Goal: Task Accomplishment & Management: Use online tool/utility

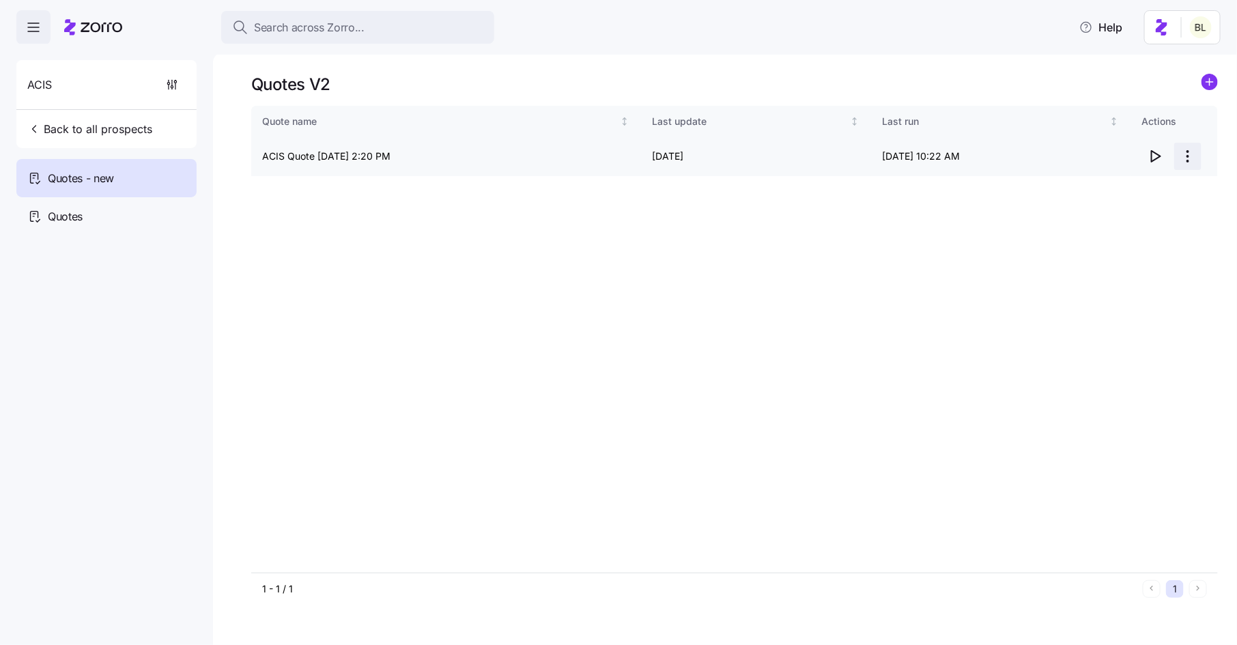
click at [1182, 158] on html "Search across Zorro... Help ACIS Back to all prospects Quotes - new Quotes Quot…" at bounding box center [618, 318] width 1237 height 637
click at [1173, 186] on div "Edit quote" at bounding box center [1134, 190] width 126 height 22
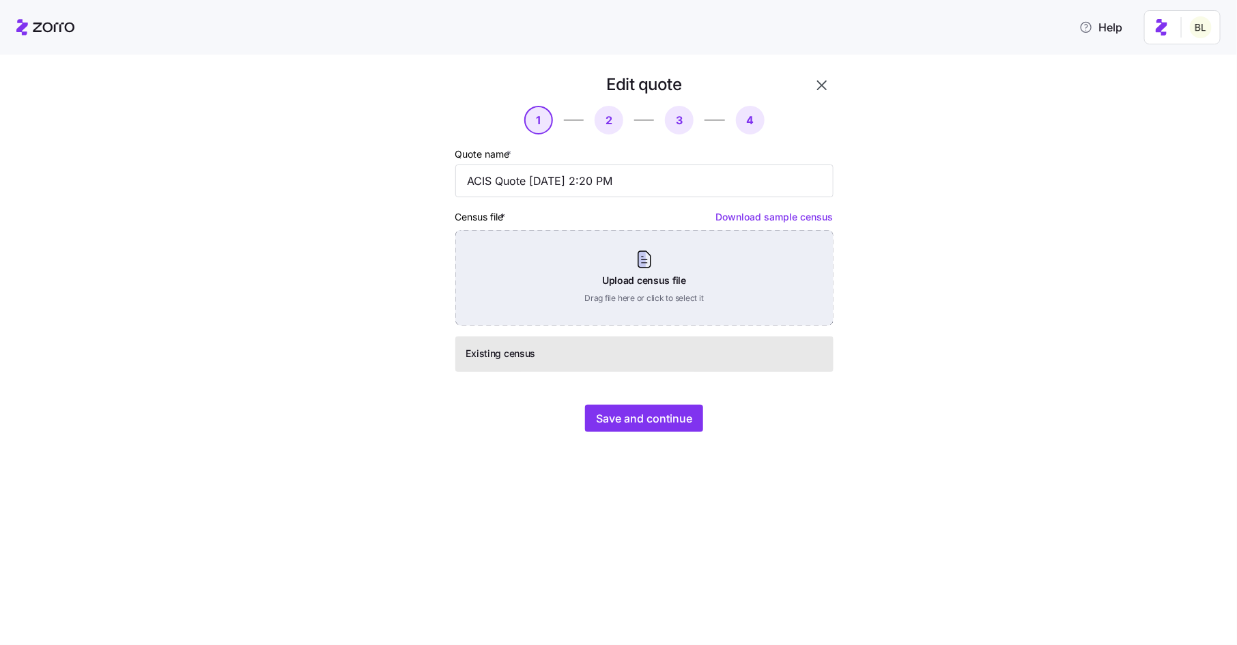
click at [712, 277] on div "Upload census file Drag file here or click to select it" at bounding box center [644, 278] width 378 height 96
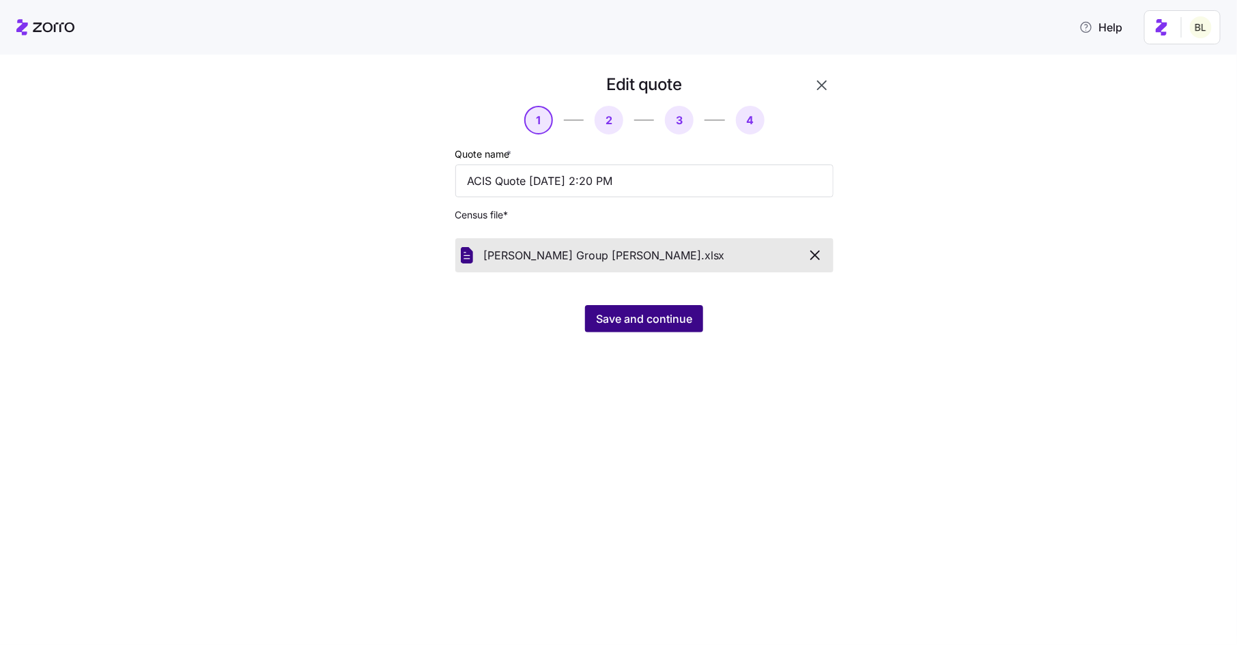
click at [615, 314] on span "Save and continue" at bounding box center [644, 319] width 96 height 16
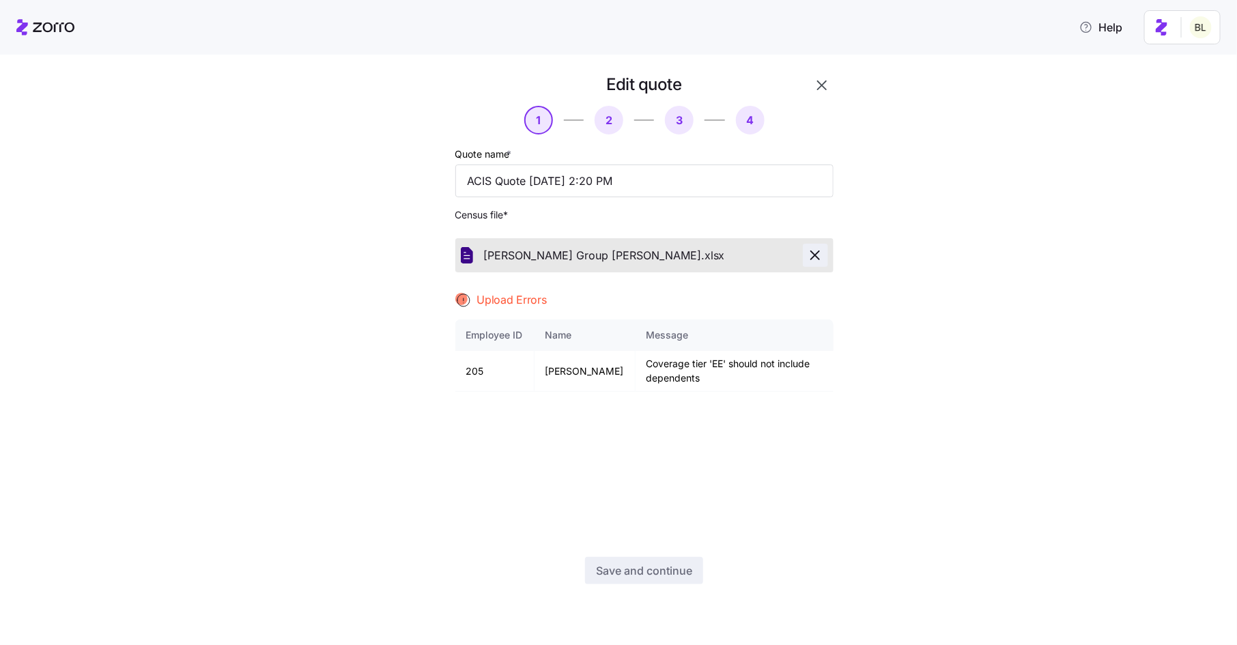
click at [815, 257] on icon "button" at bounding box center [815, 255] width 16 height 16
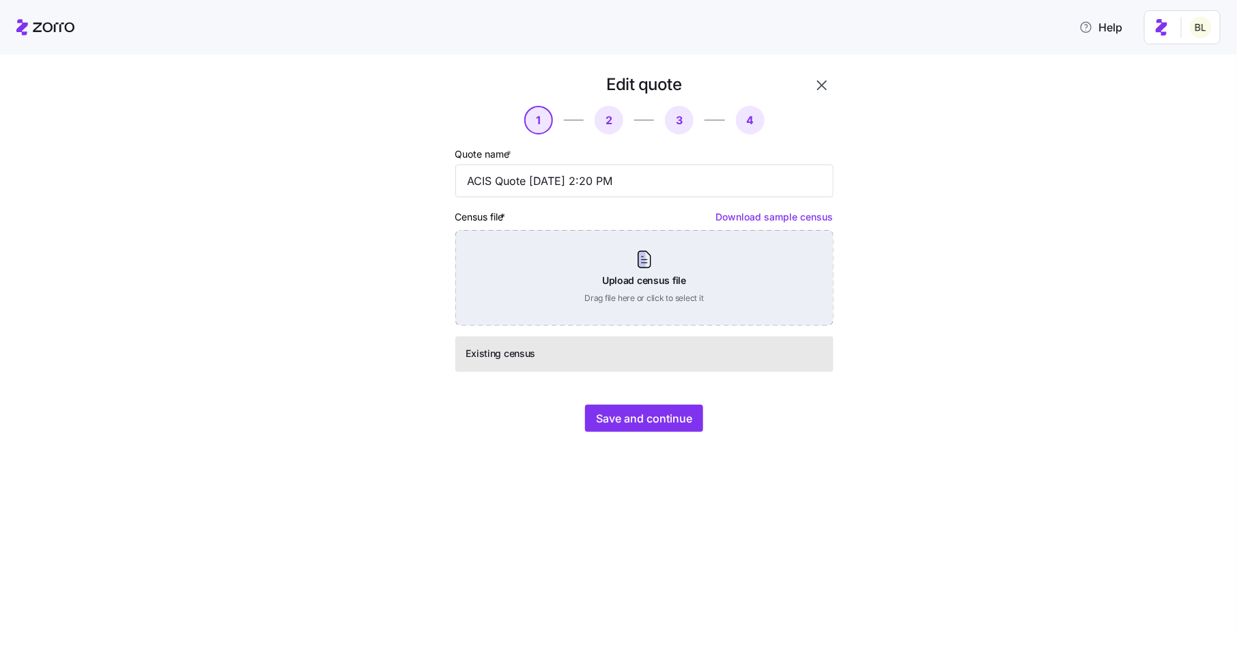
click at [778, 275] on div "Upload census file Drag file here or click to select it" at bounding box center [644, 278] width 378 height 96
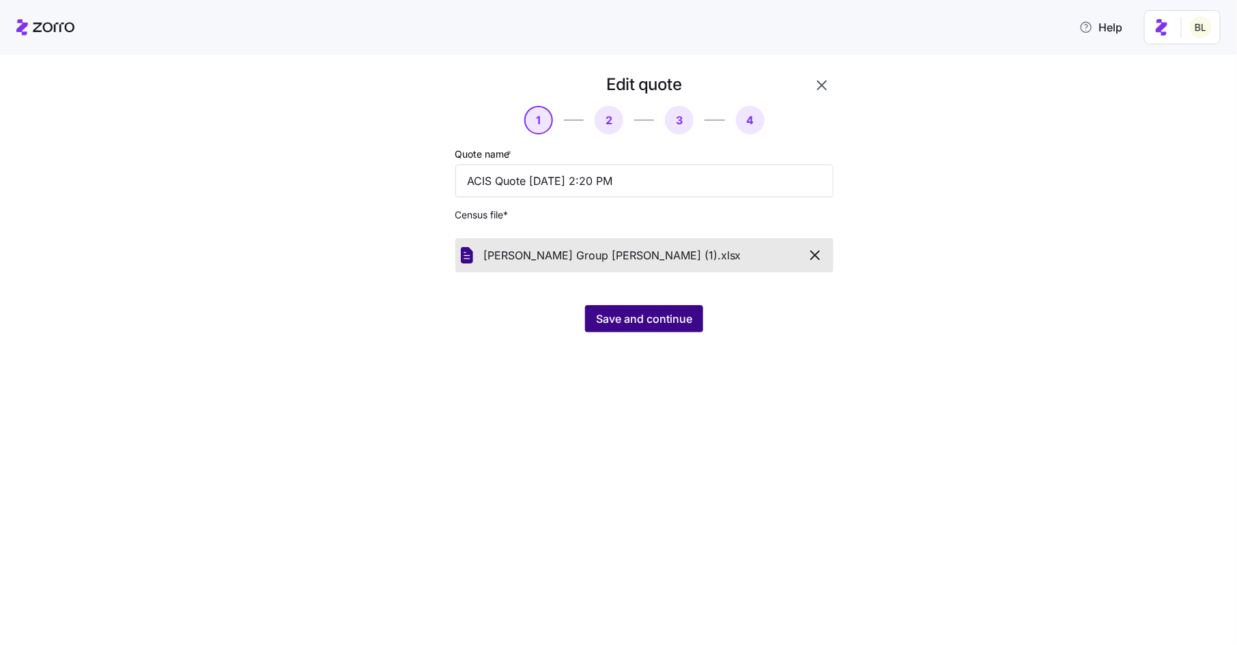
click at [641, 315] on span "Save and continue" at bounding box center [644, 319] width 96 height 16
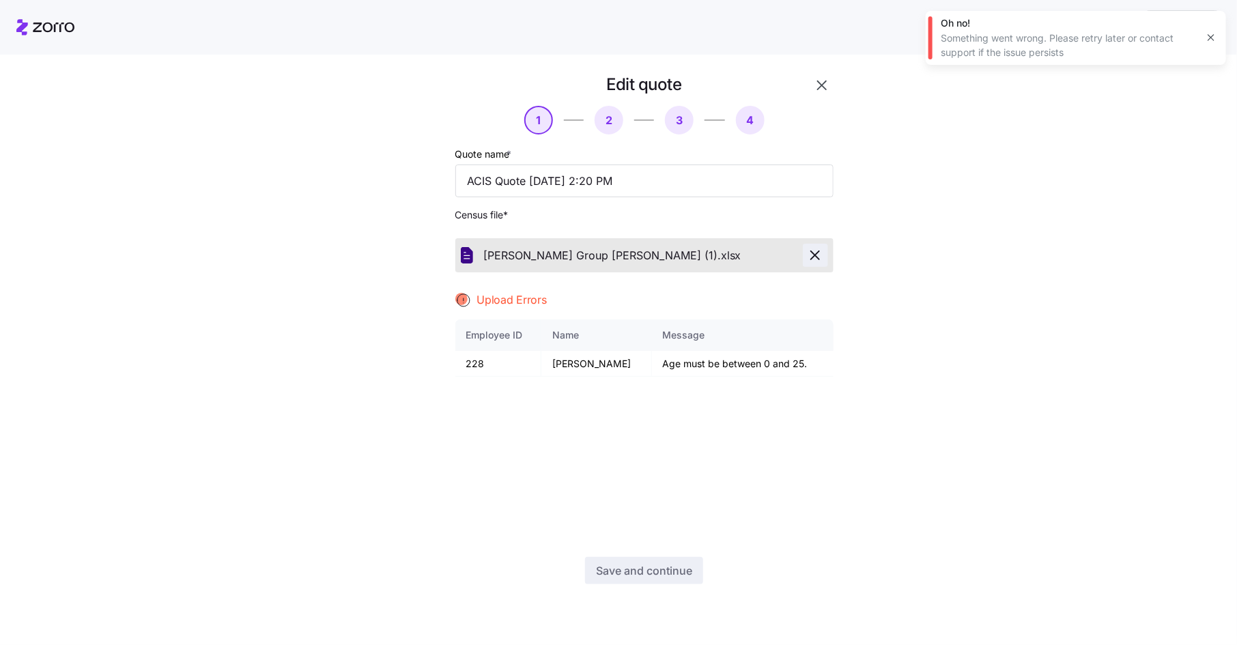
click at [818, 248] on icon "button" at bounding box center [815, 255] width 16 height 16
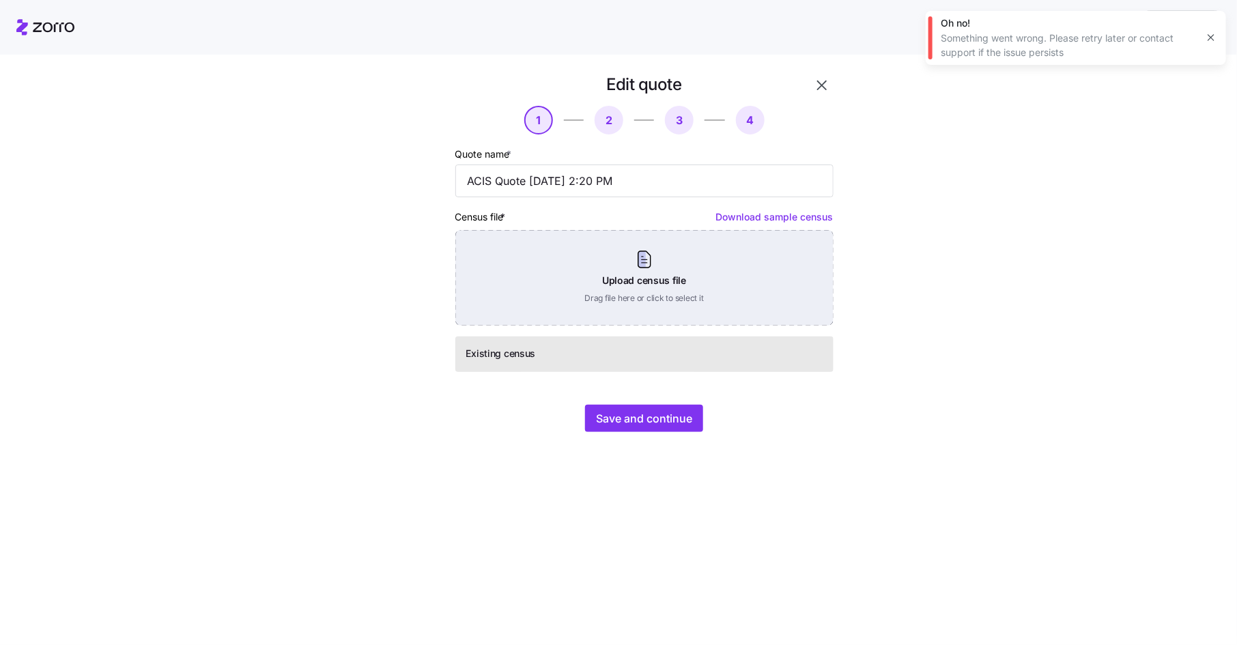
click at [680, 270] on div "Upload census file Drag file here or click to select it" at bounding box center [644, 278] width 378 height 96
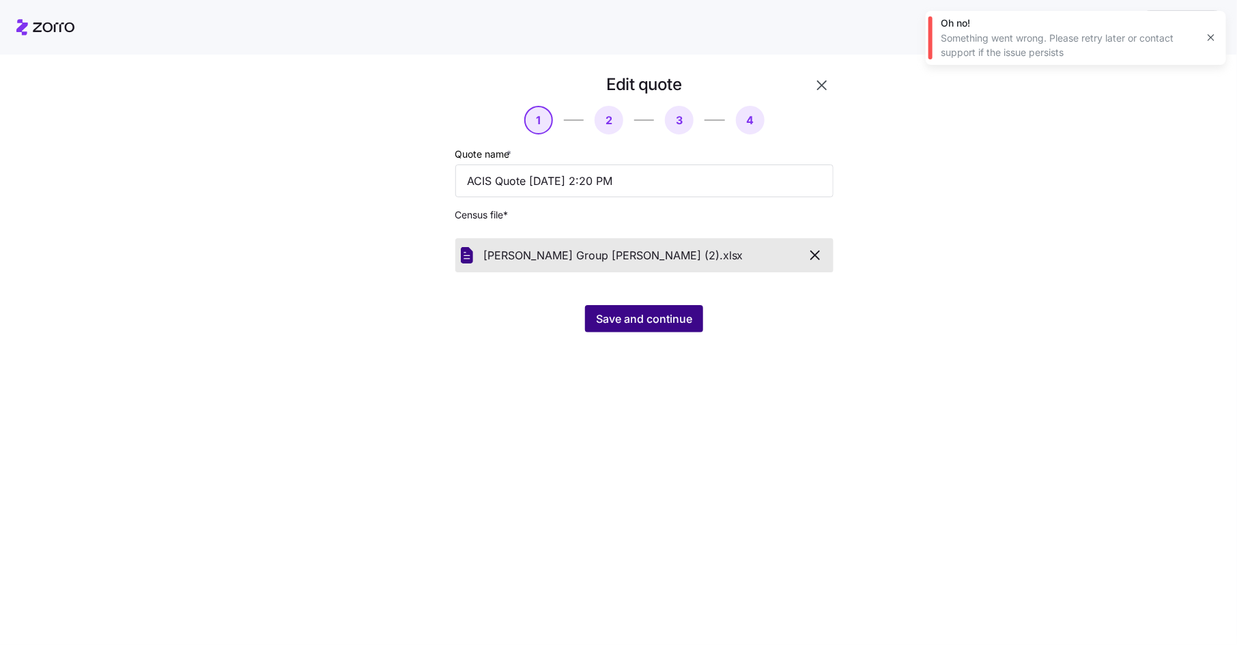
click at [641, 313] on span "Save and continue" at bounding box center [644, 319] width 96 height 16
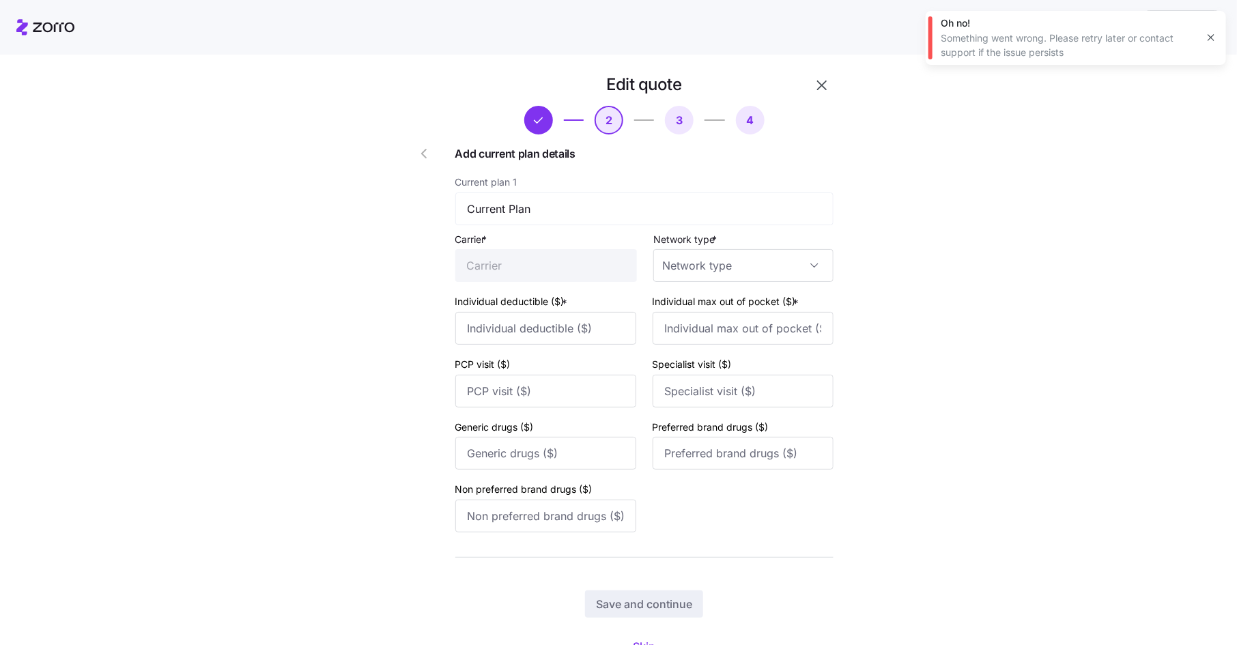
click at [1209, 34] on icon "button" at bounding box center [1211, 37] width 11 height 11
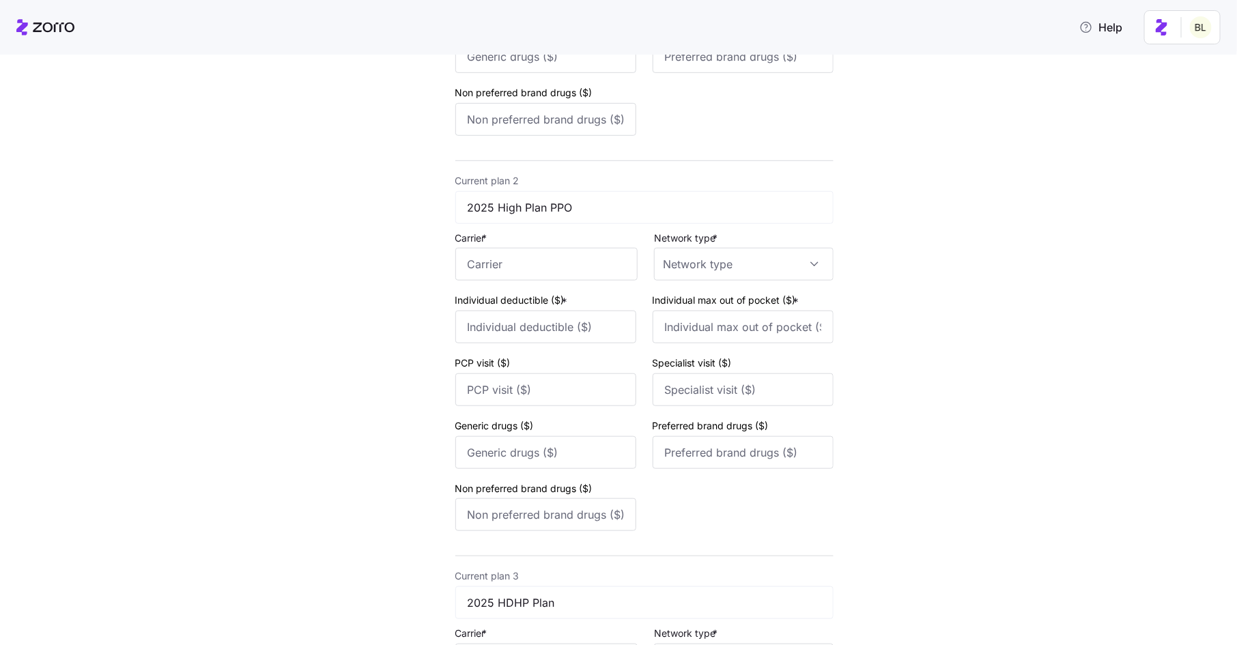
scroll to position [859, 0]
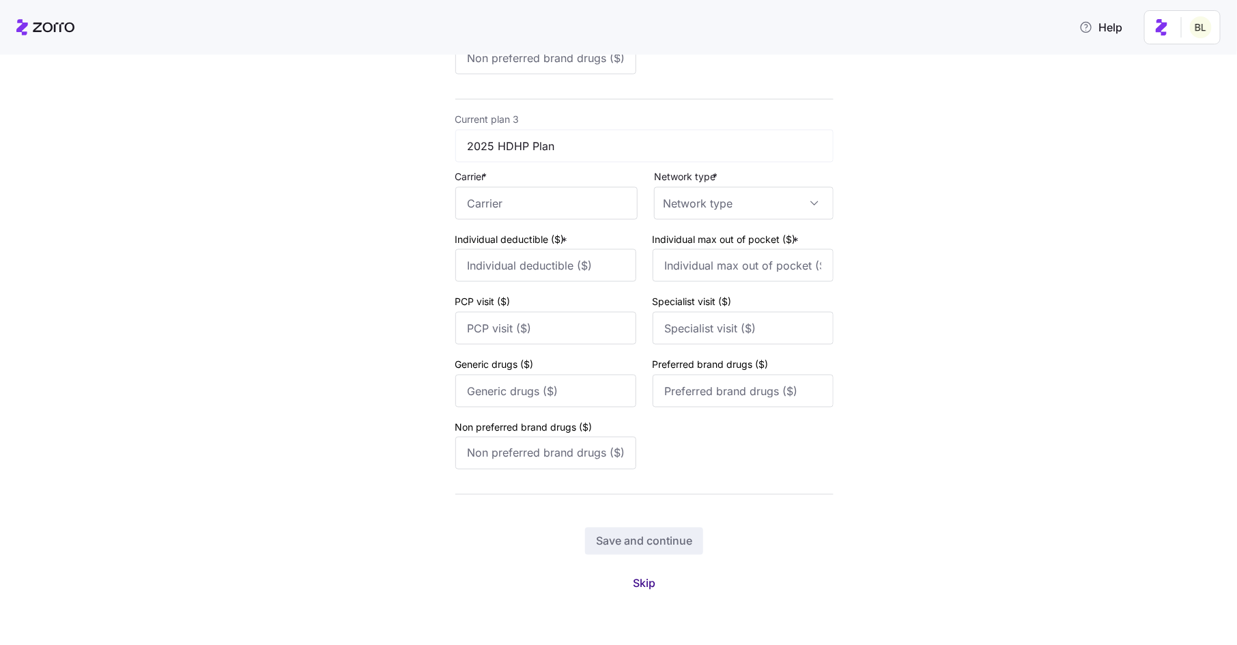
click at [643, 576] on span "Skip" at bounding box center [644, 584] width 23 height 16
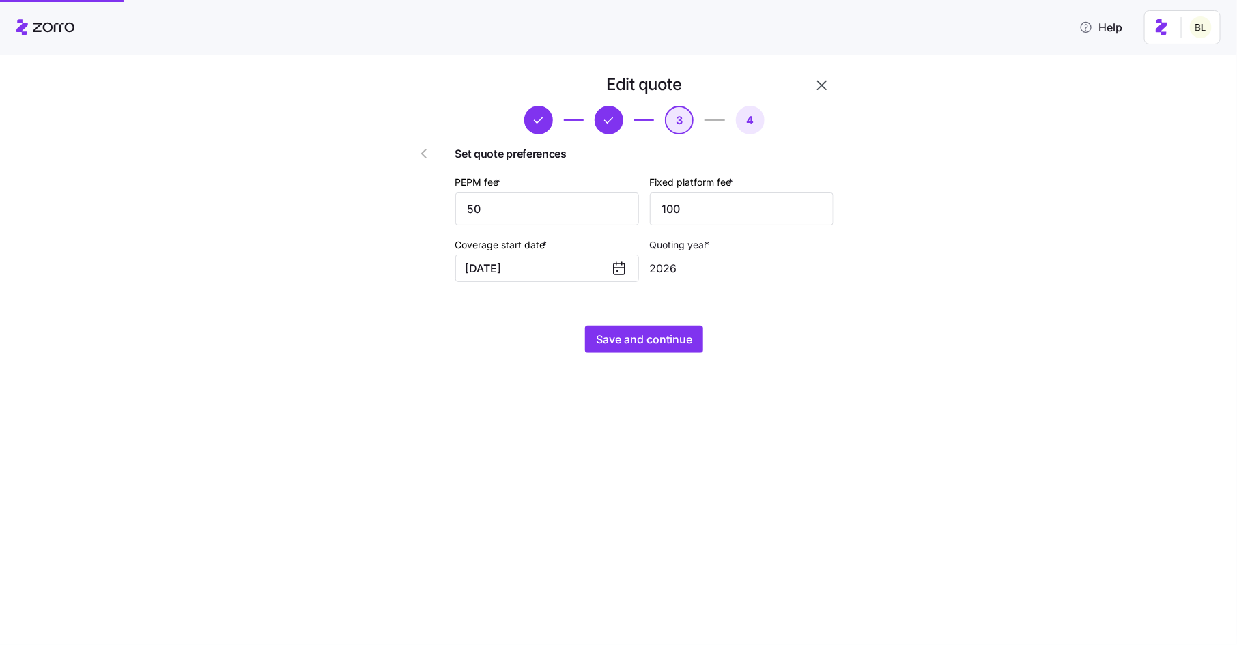
scroll to position [0, 0]
click at [666, 344] on span "Save and continue" at bounding box center [644, 339] width 96 height 16
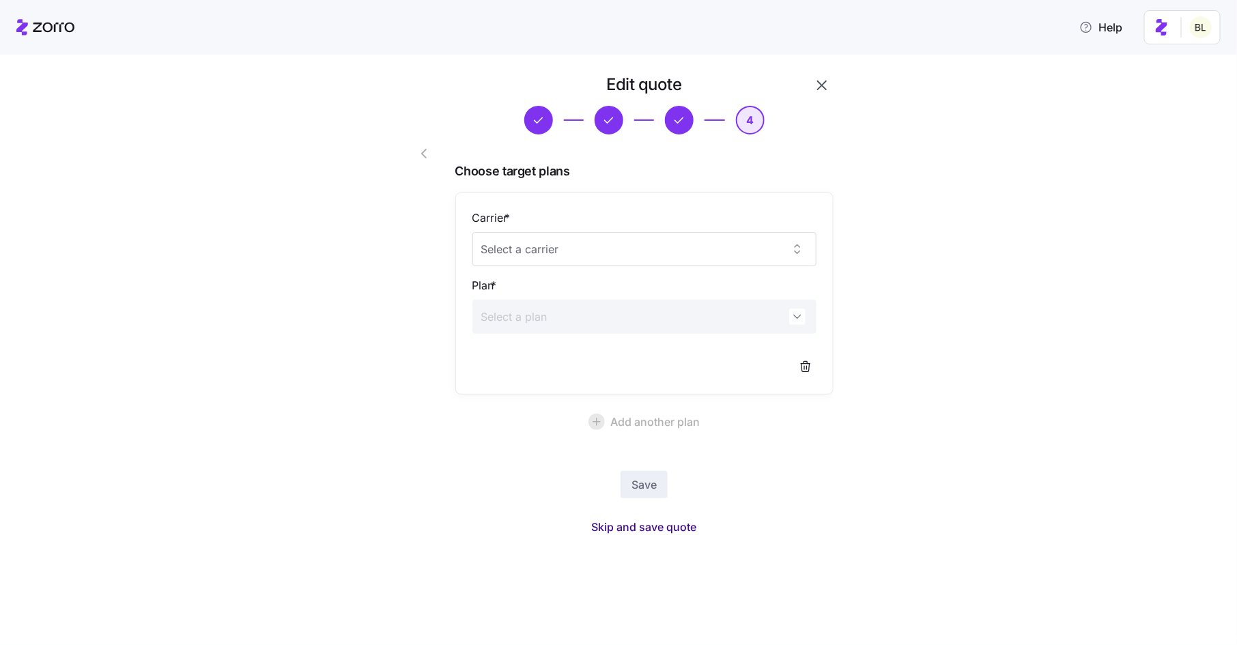
click at [656, 525] on span "Skip and save quote" at bounding box center [644, 527] width 105 height 16
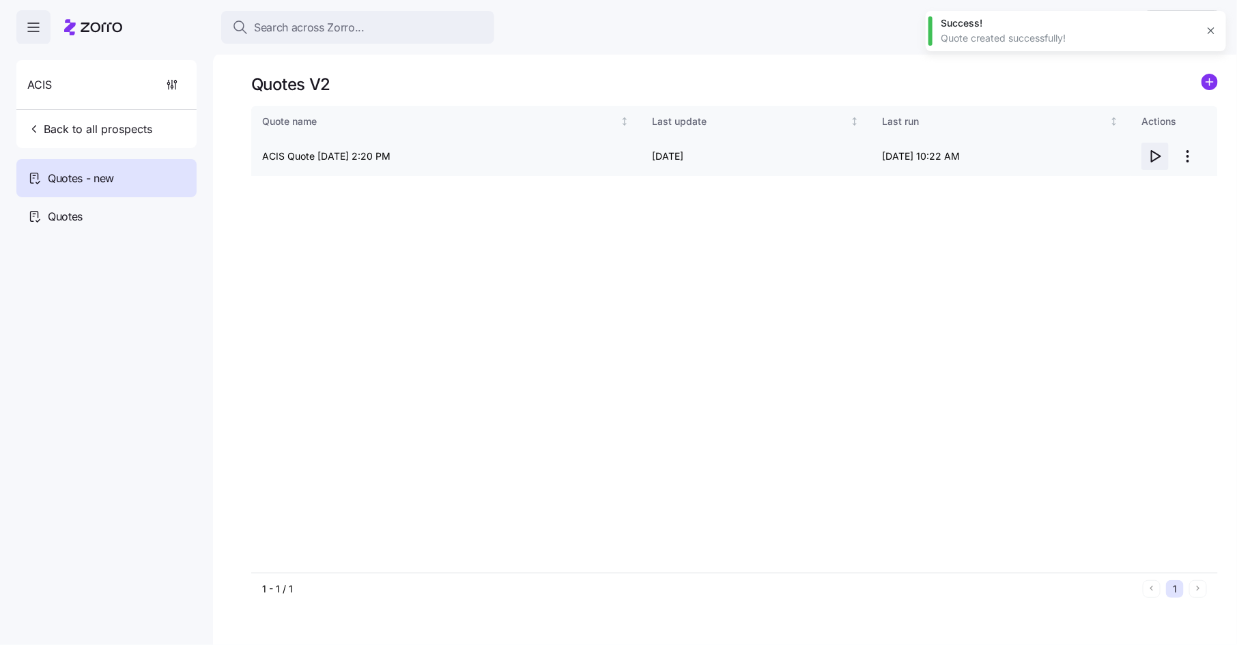
click at [1155, 162] on icon "button" at bounding box center [1155, 156] width 16 height 16
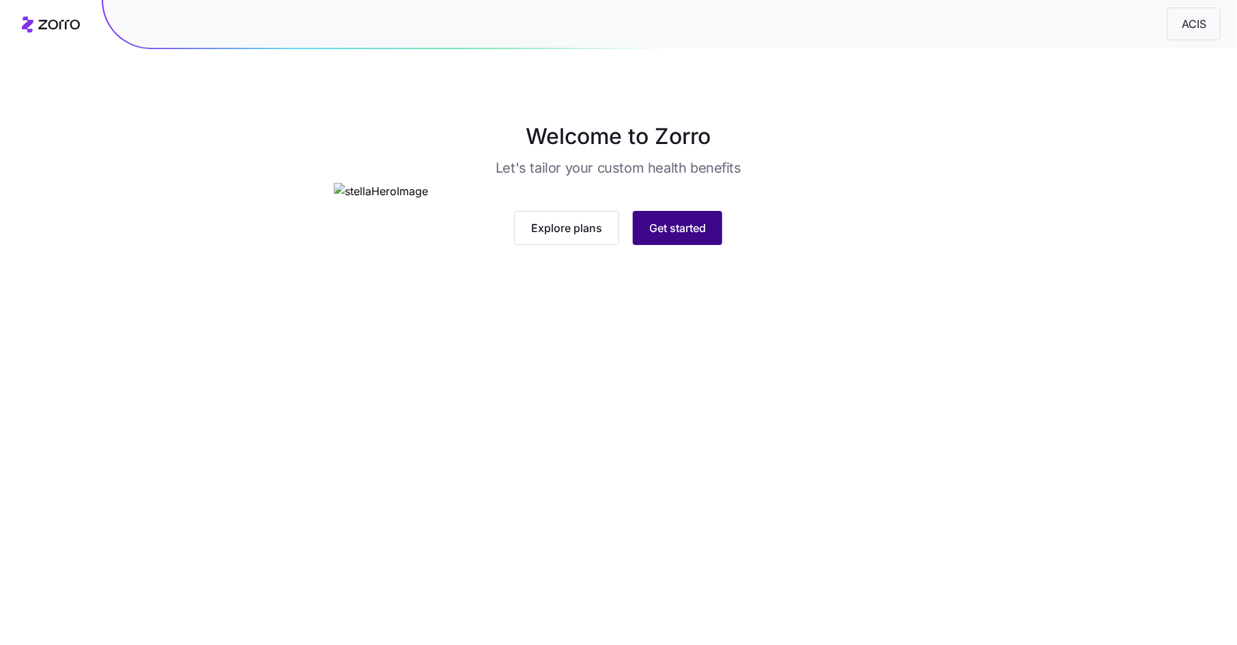
click at [680, 236] on span "Get started" at bounding box center [677, 228] width 57 height 16
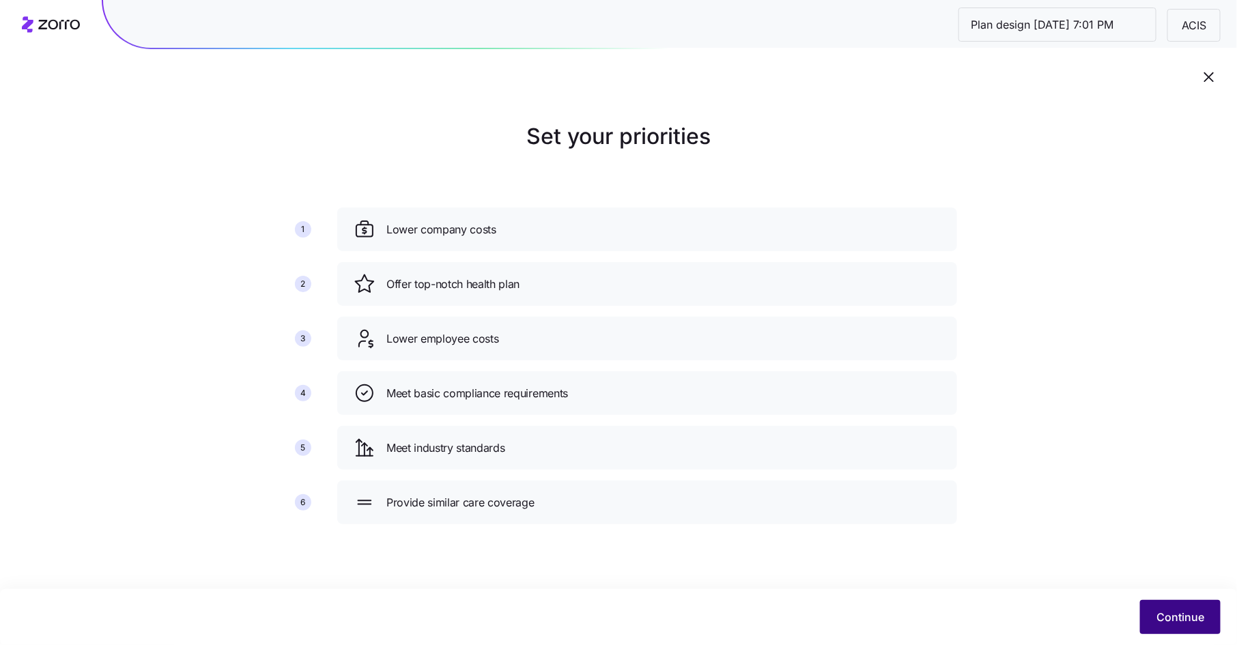
click at [1167, 603] on button "Continue" at bounding box center [1180, 617] width 81 height 34
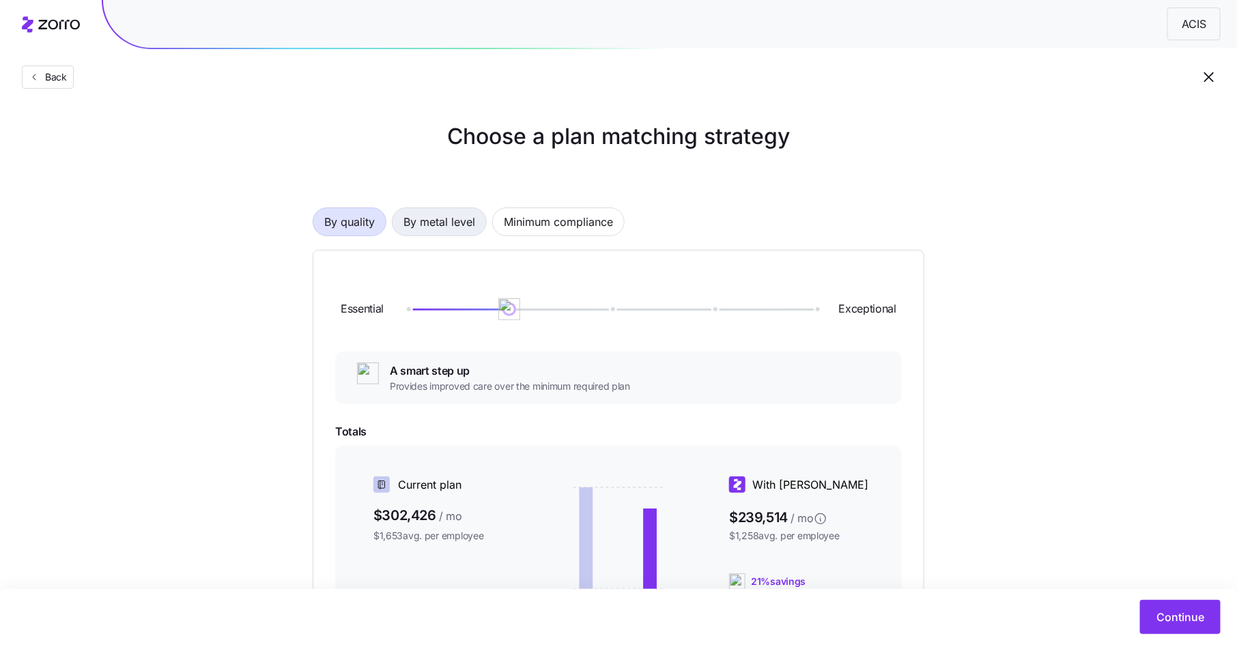
click at [439, 226] on span "By metal level" at bounding box center [440, 221] width 72 height 27
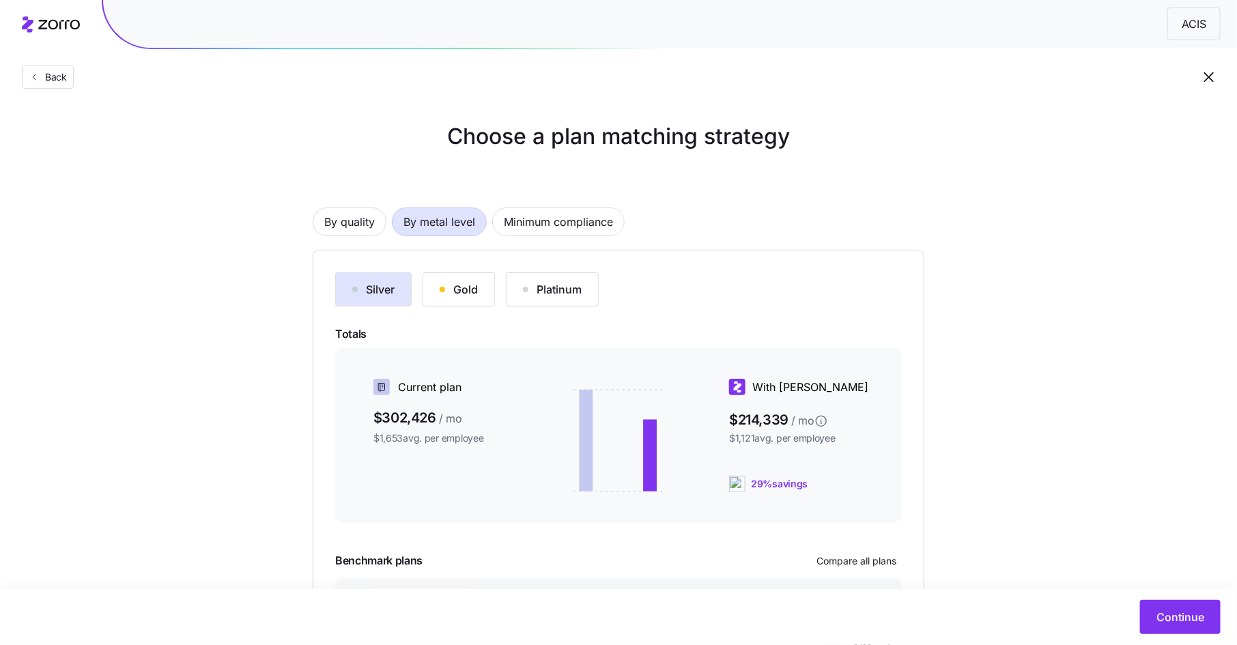
click at [458, 277] on button "Gold" at bounding box center [459, 289] width 72 height 34
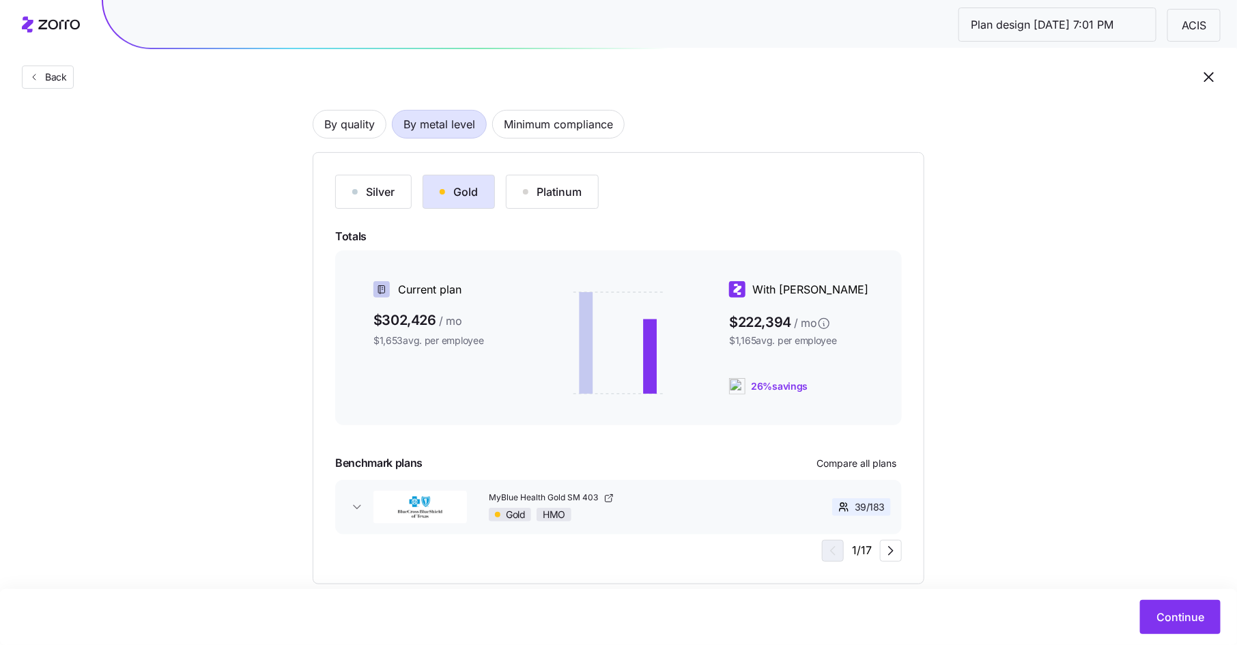
scroll to position [96, 0]
